Goal: Information Seeking & Learning: Learn about a topic

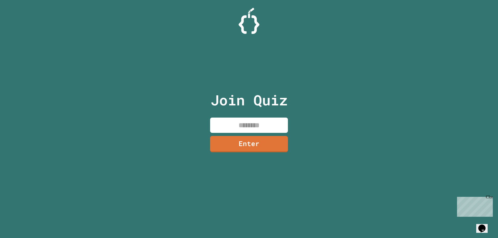
click at [253, 121] on input at bounding box center [249, 125] width 78 height 15
type input "********"
click at [251, 148] on link "Enter" at bounding box center [249, 143] width 74 height 17
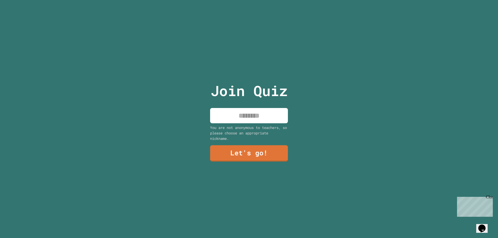
click at [255, 119] on input at bounding box center [249, 115] width 78 height 15
type input "****"
click at [262, 145] on link "Let's go!" at bounding box center [248, 153] width 79 height 17
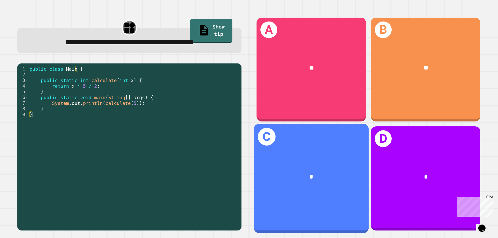
click at [287, 207] on div "C *" at bounding box center [311, 178] width 115 height 109
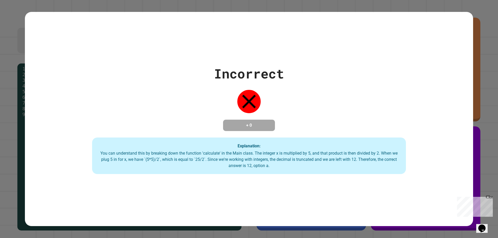
click at [287, 207] on div "Incorrect + 0 Explanation: You can understand this by breaking down the functio…" at bounding box center [249, 119] width 448 height 214
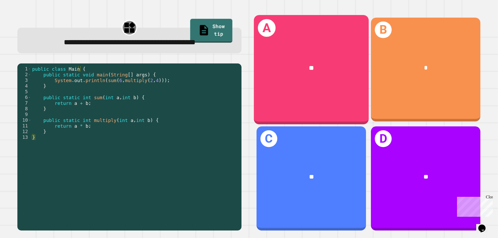
click at [293, 42] on div "A **" at bounding box center [311, 69] width 115 height 109
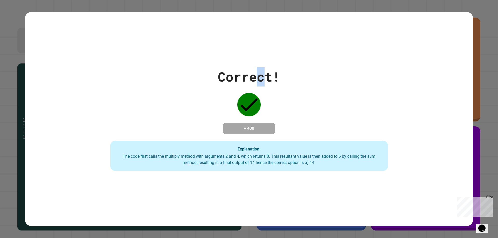
click at [255, 55] on div "Correct! + 400 Explanation: The code first calls the multiply method with argum…" at bounding box center [249, 119] width 448 height 214
click at [248, 59] on div "Correct! + 400 Explanation: The code first calls the multiply method with argum…" at bounding box center [249, 119] width 448 height 214
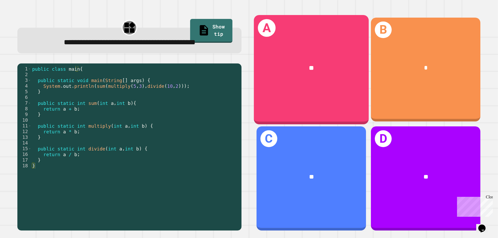
click at [313, 83] on div "**" at bounding box center [311, 68] width 115 height 35
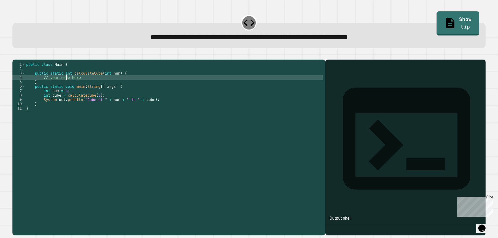
click at [66, 86] on div "public class Main { public static int calculateCube ( int num ) { // your code …" at bounding box center [173, 141] width 297 height 159
click at [66, 86] on div "public class Main { public static int calculateCube ( int num ) { // your code …" at bounding box center [173, 137] width 297 height 150
click at [66, 86] on div "public class Main { public static int calculateCube ( int num ) { // your code …" at bounding box center [173, 141] width 297 height 159
click at [92, 91] on div "public class Main { public static int calculateCube ( int num ) { // your code …" at bounding box center [173, 141] width 297 height 159
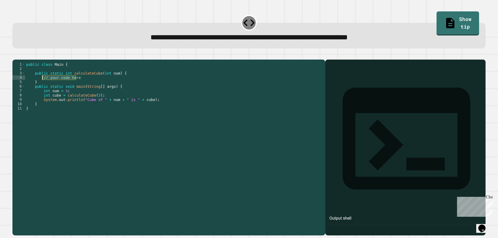
drag, startPoint x: 88, startPoint y: 84, endPoint x: 43, endPoint y: 86, distance: 45.1
click at [43, 86] on div "public class Main { public static int calculateCube ( int num ) { // your code …" at bounding box center [173, 141] width 297 height 159
click at [81, 86] on div "public class Main { public static int calculateCube ( int num ) { // your code …" at bounding box center [173, 137] width 297 height 150
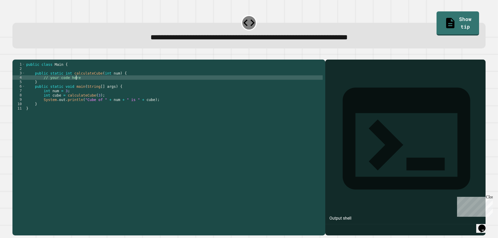
type textarea "**********"
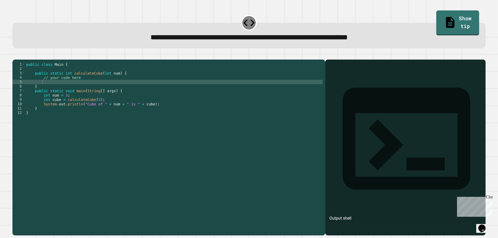
click at [436, 16] on link "Show tip" at bounding box center [457, 23] width 43 height 25
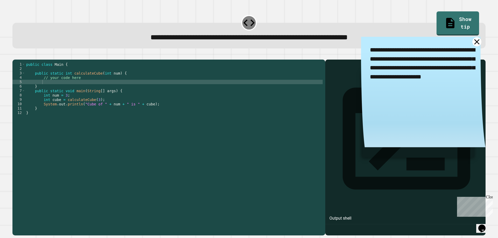
click at [472, 40] on icon at bounding box center [476, 41] width 9 height 9
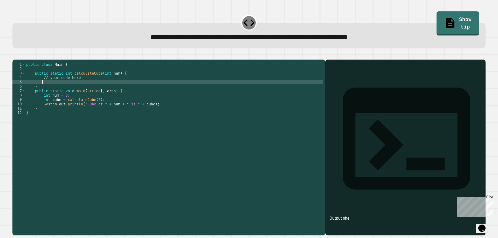
click at [70, 90] on div "public class Main { public static int calculateCube ( int num ) { // your code …" at bounding box center [173, 141] width 297 height 159
click at [15, 55] on icon "button" at bounding box center [15, 55] width 0 height 0
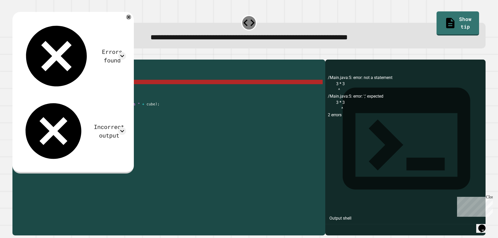
click at [59, 88] on div "public class Main { public static int calculateCube ( int num ) { // your code …" at bounding box center [173, 141] width 297 height 159
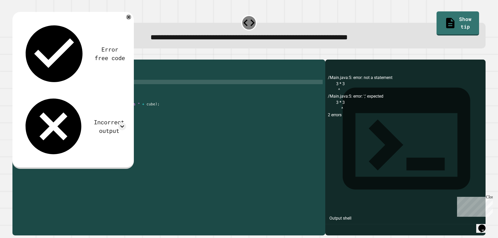
click at [43, 90] on div "public class Main { public static int calculateCube ( int num ) { // your code …" at bounding box center [173, 141] width 297 height 159
click at [89, 89] on div "public class Main { public static int calculateCube ( int num ) { // your code …" at bounding box center [173, 141] width 297 height 159
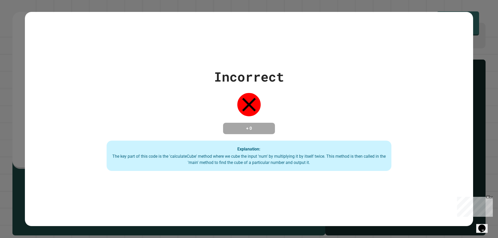
type textarea "**********"
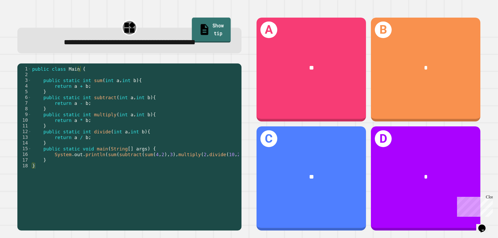
click at [220, 21] on link "Show tip" at bounding box center [211, 30] width 39 height 25
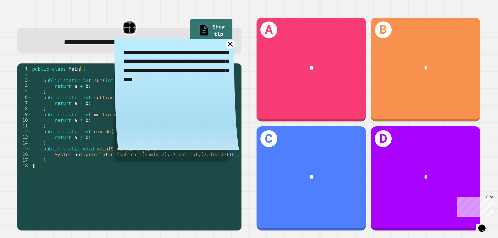
click at [227, 49] on icon at bounding box center [229, 44] width 9 height 9
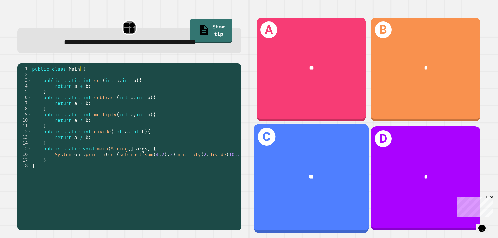
click at [286, 173] on div "**" at bounding box center [310, 177] width 89 height 10
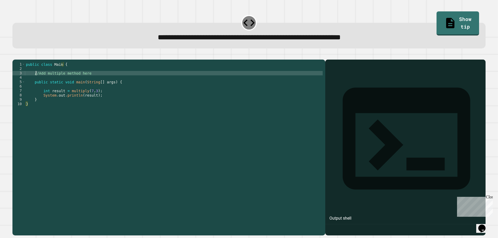
click at [35, 79] on div "public class Main { //Add multiple method here public static void main ( String…" at bounding box center [173, 141] width 297 height 159
click at [33, 79] on div "public class Main { //Add multiple method here public static void main ( String…" at bounding box center [173, 141] width 297 height 159
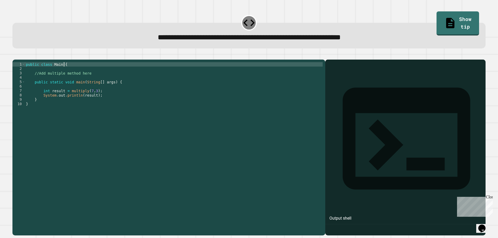
click at [70, 74] on div "public class Main { //Add multiple method here public static void main ( String…" at bounding box center [173, 141] width 297 height 159
click at [440, 13] on link "Show tip" at bounding box center [457, 23] width 43 height 25
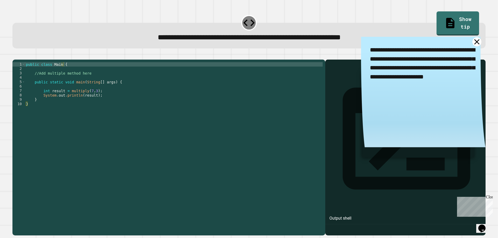
click at [474, 42] on icon at bounding box center [476, 41] width 5 height 5
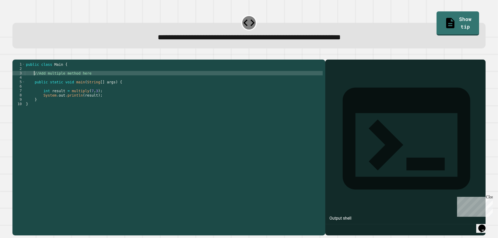
click at [34, 80] on div "public class Main { //Add multiple method here public static void main ( String…" at bounding box center [173, 141] width 297 height 159
type textarea "**********"
click at [440, 19] on link "Show tip" at bounding box center [457, 22] width 41 height 25
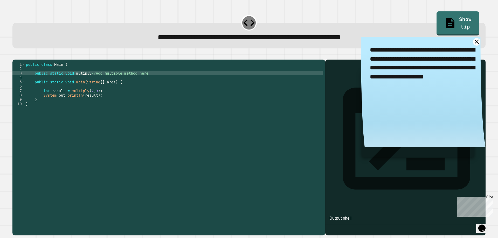
click at [65, 79] on div "public class Main { public static void mutiply //Add multiple method here publi…" at bounding box center [173, 141] width 297 height 159
click at [65, 80] on div "public class Main { public static void mutiply //Add multiple method here publi…" at bounding box center [173, 141] width 297 height 159
click at [86, 81] on div "public class Main { public static void mutiply //Add multiple method here publi…" at bounding box center [173, 141] width 297 height 159
